Goal: Find contact information: Find contact information

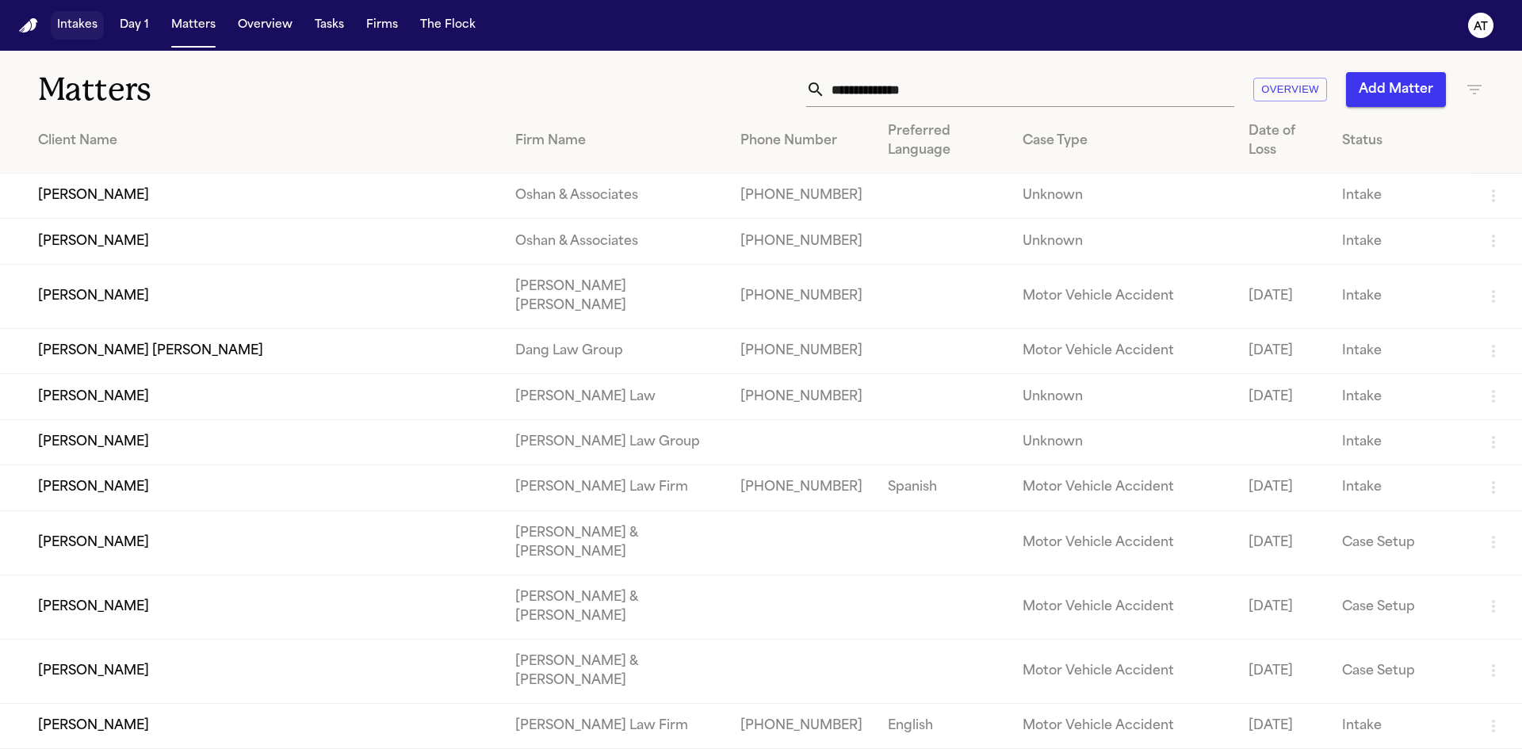
click at [91, 27] on button "Intakes" at bounding box center [77, 25] width 53 height 29
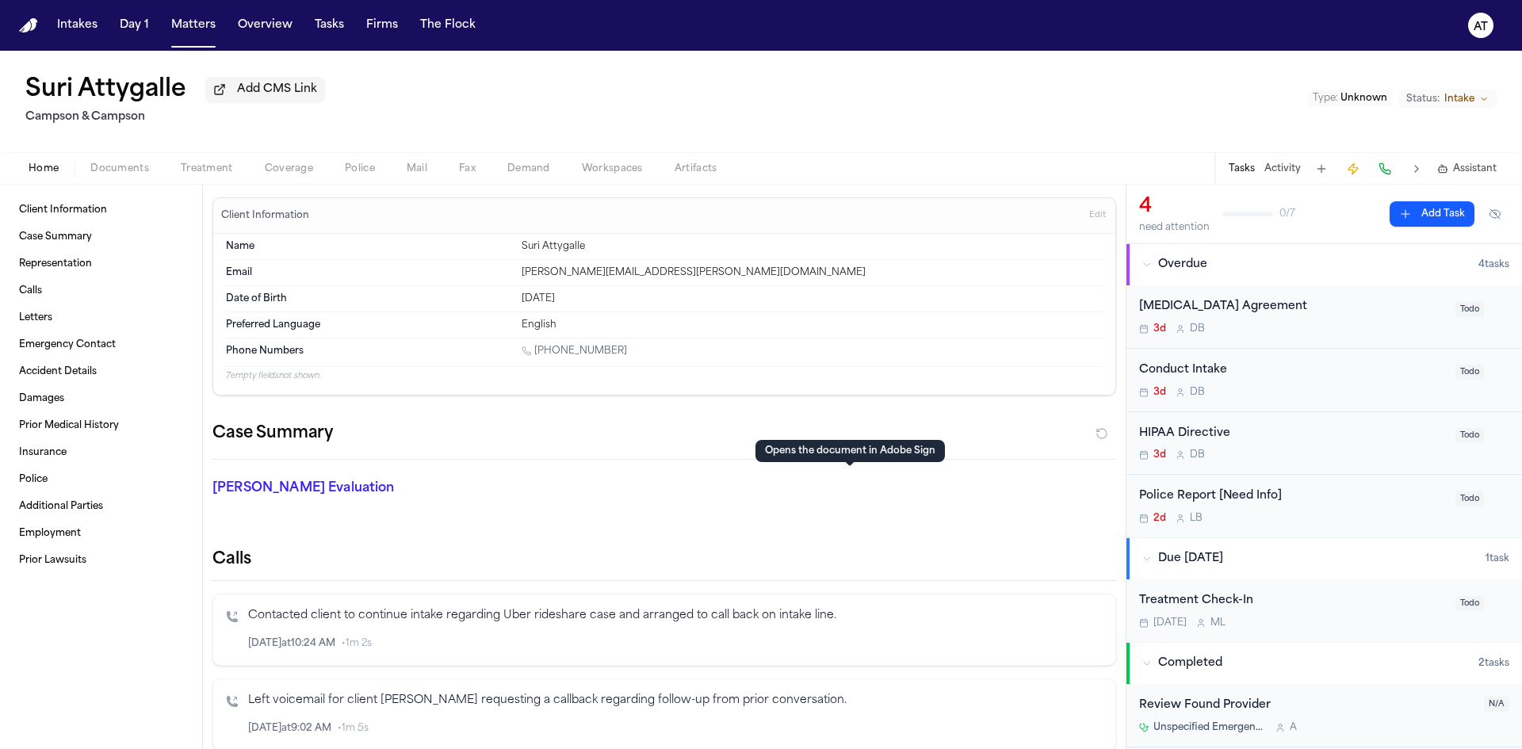
scroll to position [396, 0]
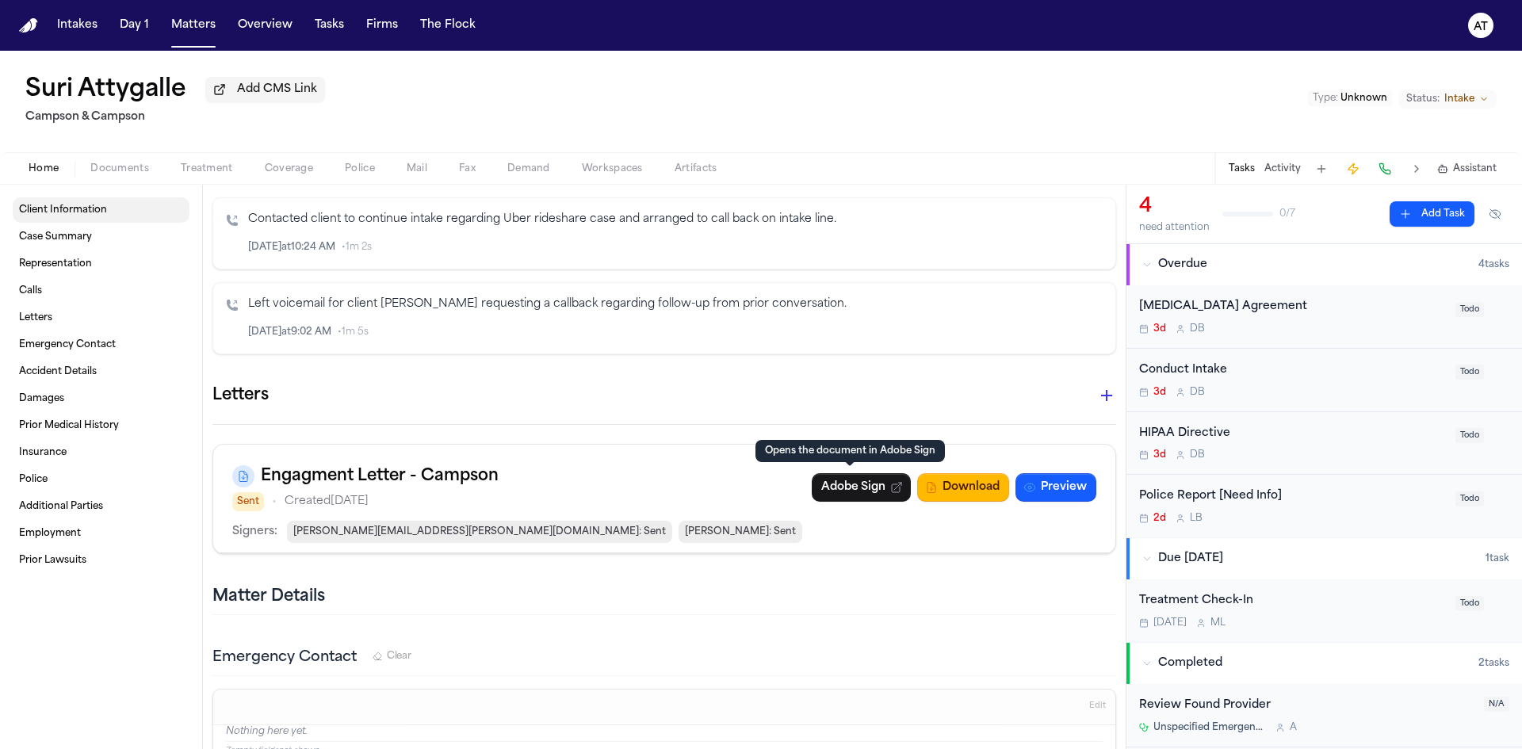
click at [90, 203] on link "Client Information" at bounding box center [101, 209] width 177 height 25
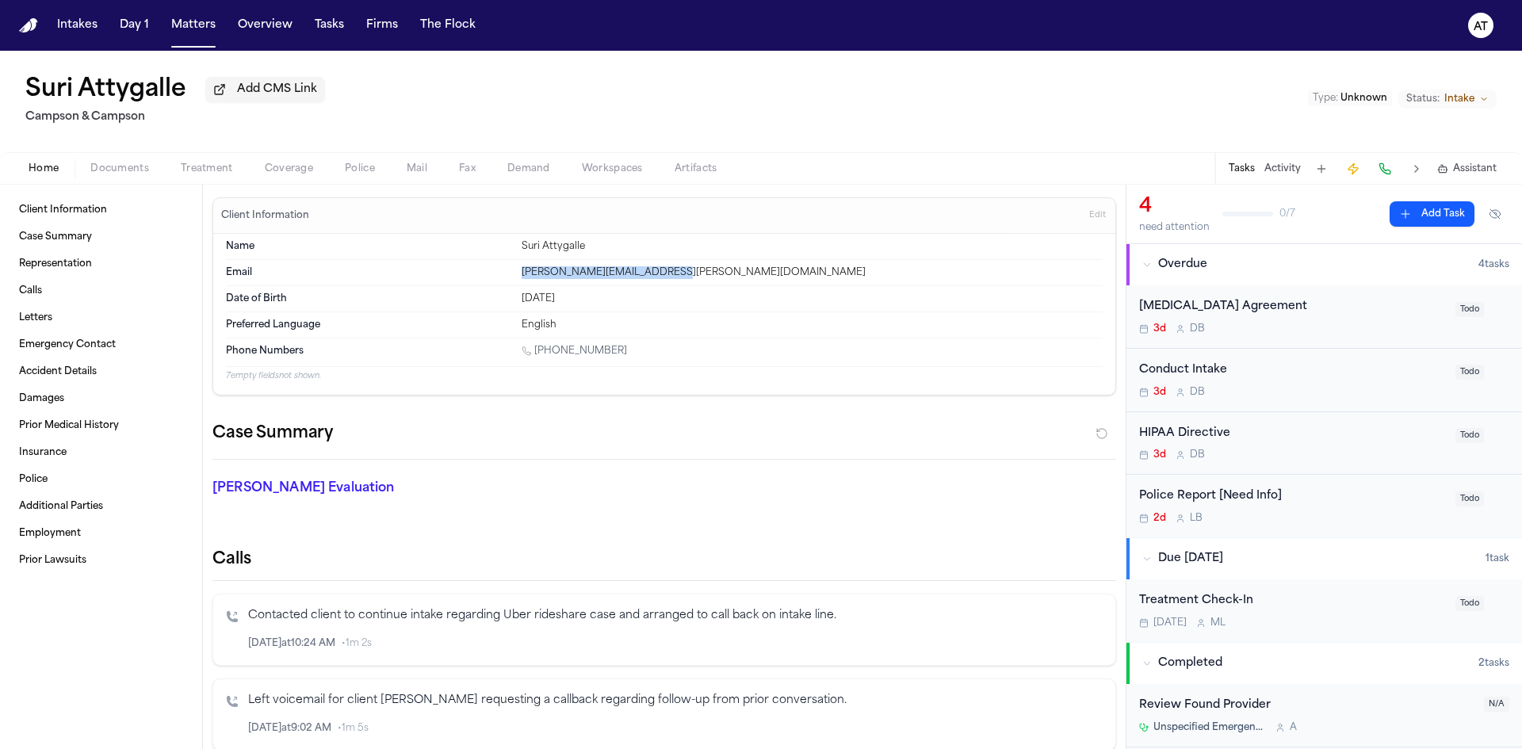
drag, startPoint x: 675, startPoint y: 273, endPoint x: 507, endPoint y: 264, distance: 168.3
click at [507, 264] on div "Email roshni.bernadette@gmail.com" at bounding box center [664, 273] width 877 height 26
copy div "roshni.bernadette@gmail.com"
